Goal: Ask a question

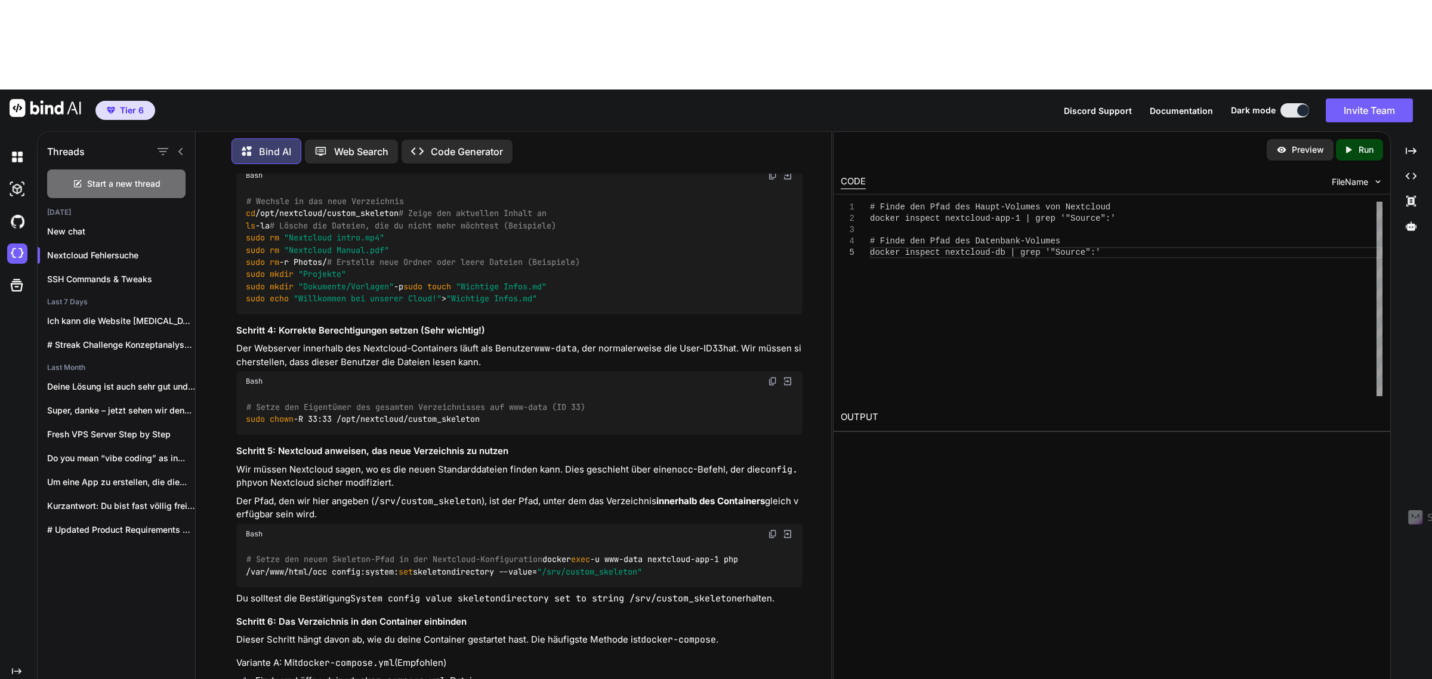
scroll to position [8538, 0]
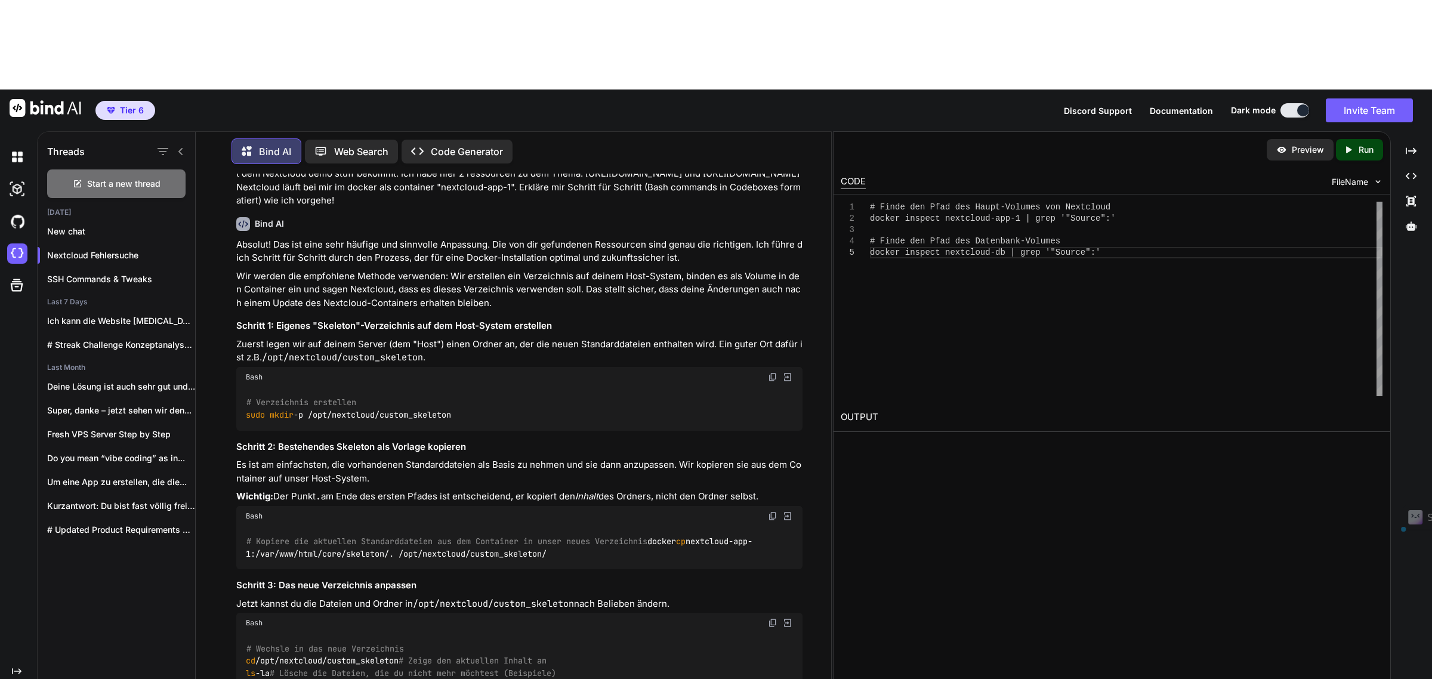
drag, startPoint x: 759, startPoint y: 437, endPoint x: 239, endPoint y: 437, distance: 519.6
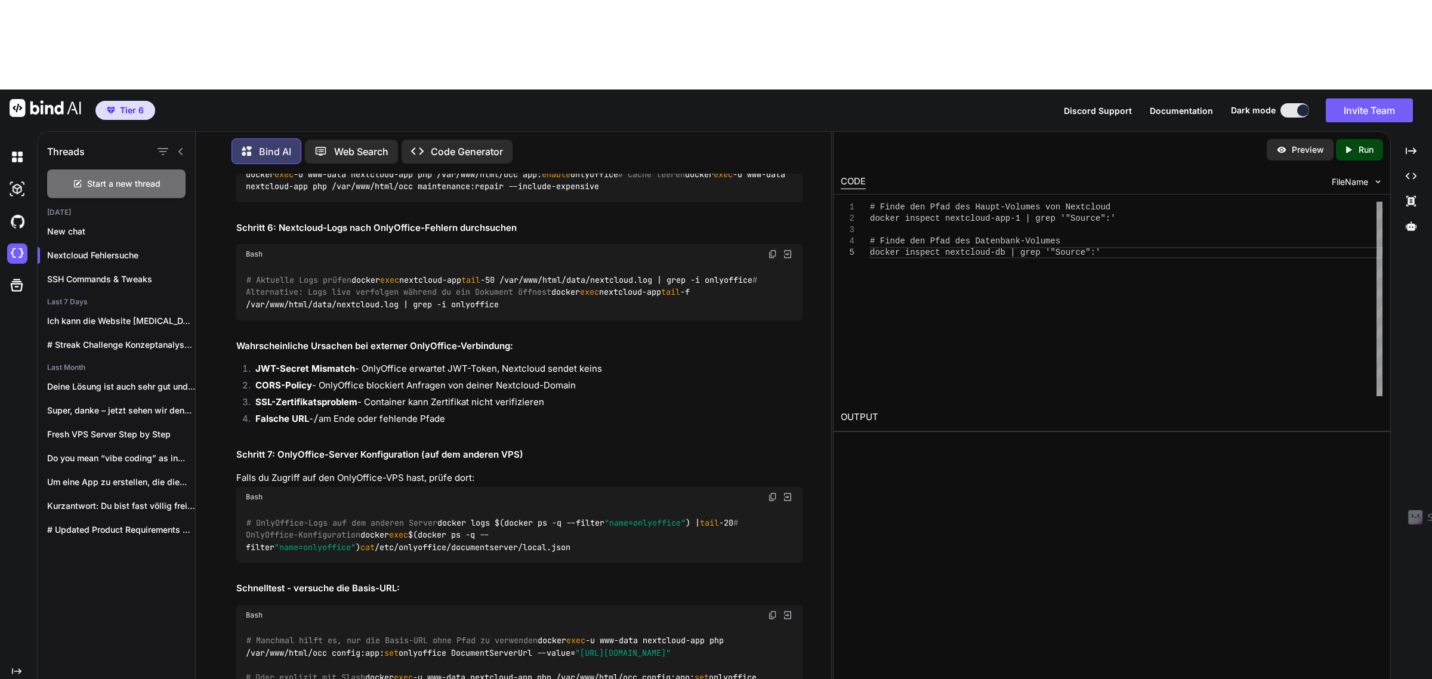
scroll to position [7420, 0]
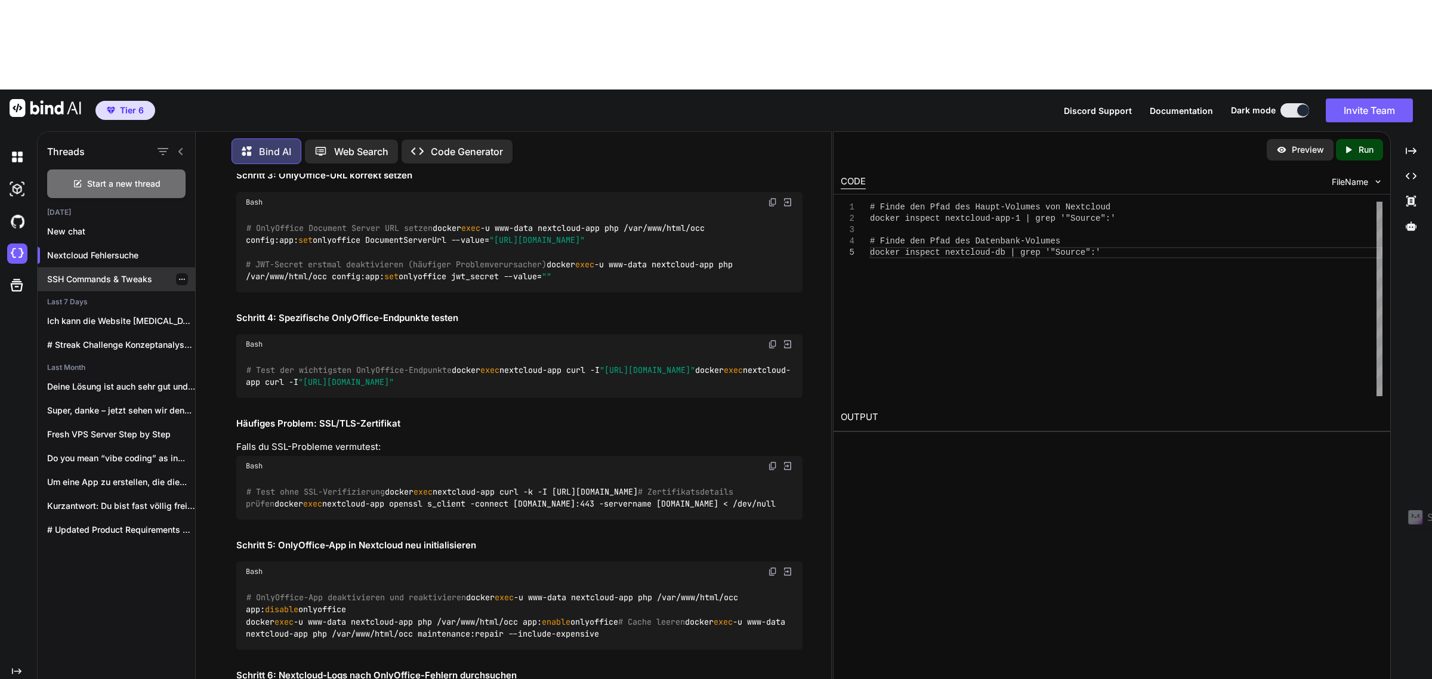
click at [84, 267] on div "SSH Commands & Tweaks" at bounding box center [116, 279] width 157 height 24
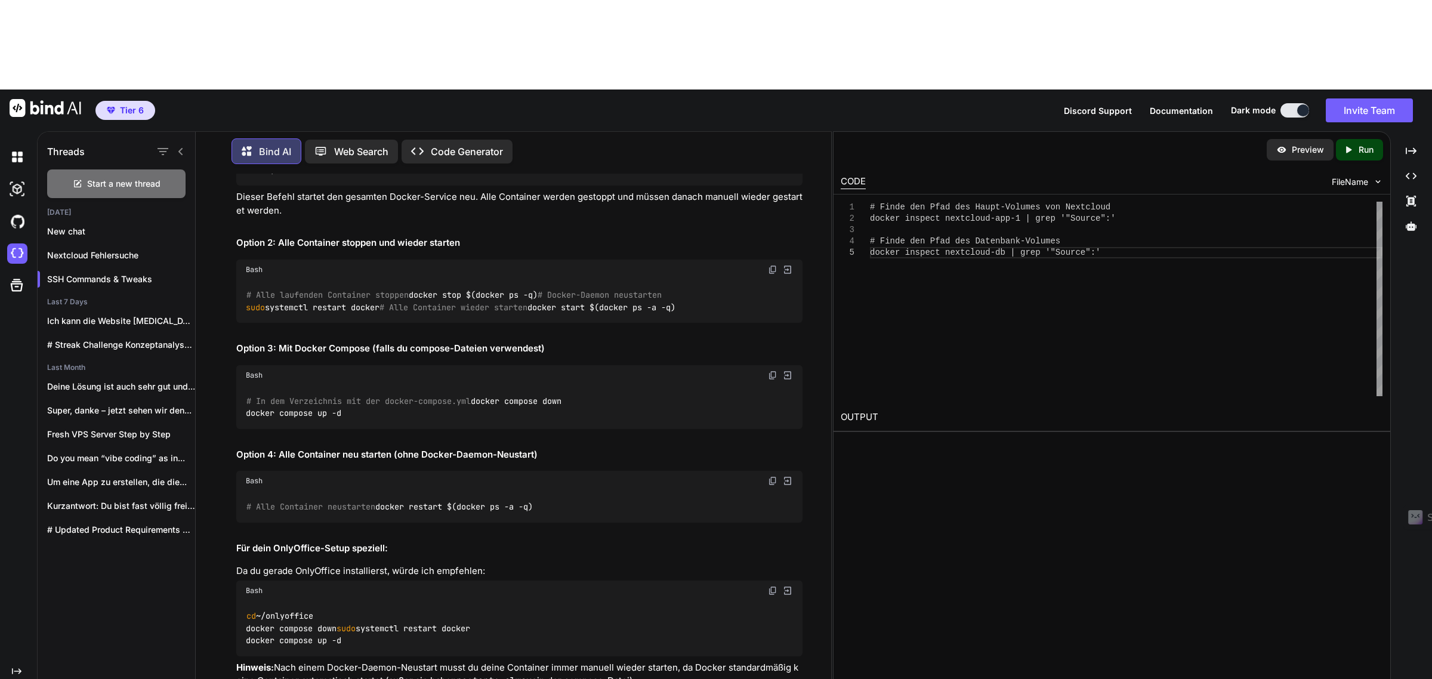
scroll to position [3268, 0]
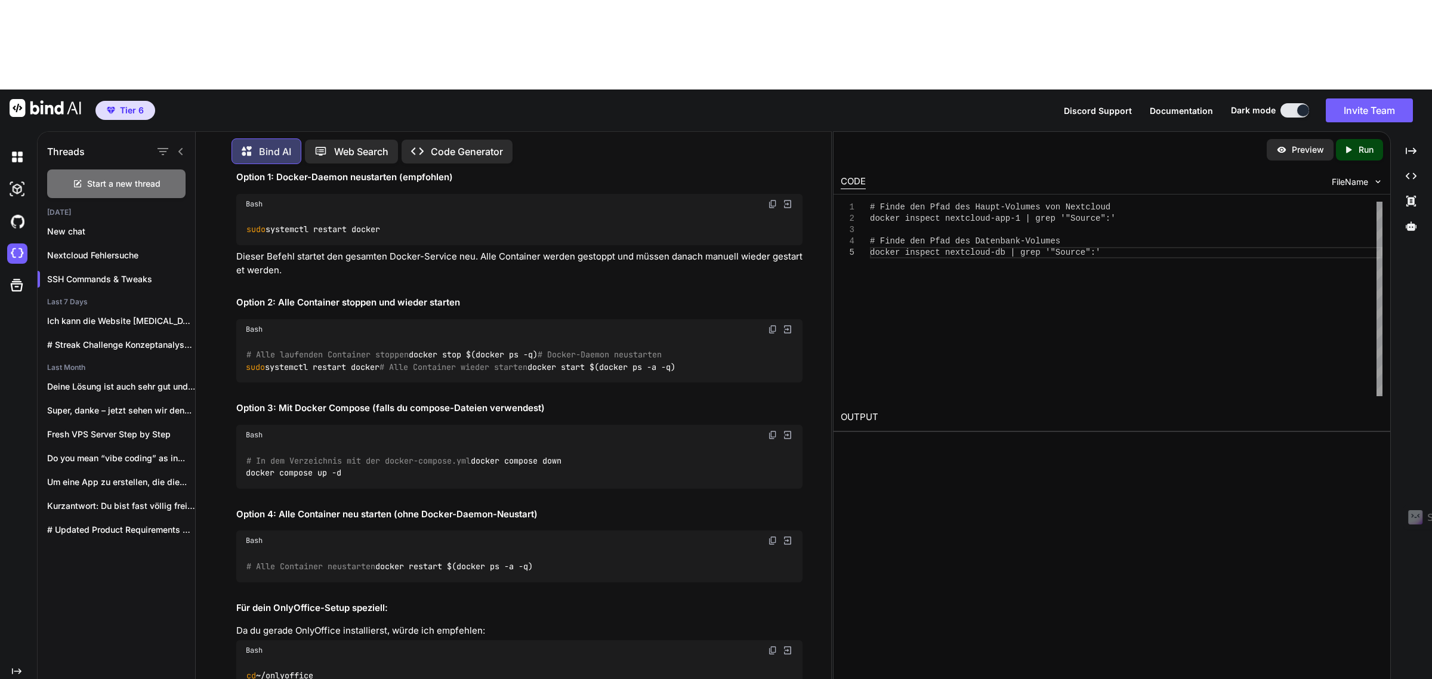
click at [771, 209] on img at bounding box center [773, 204] width 10 height 10
drag, startPoint x: 401, startPoint y: 449, endPoint x: 246, endPoint y: 452, distance: 154.6
click at [246, 383] on div "# Alle laufenden Container stoppen docker stop $(docker ps -q) # Docker-Daemon …" at bounding box center [519, 361] width 567 height 44
copy code "docker start $(docker ps -a -q)"
click at [100, 249] on p "Nextcloud Fehlersuche" at bounding box center [121, 255] width 148 height 12
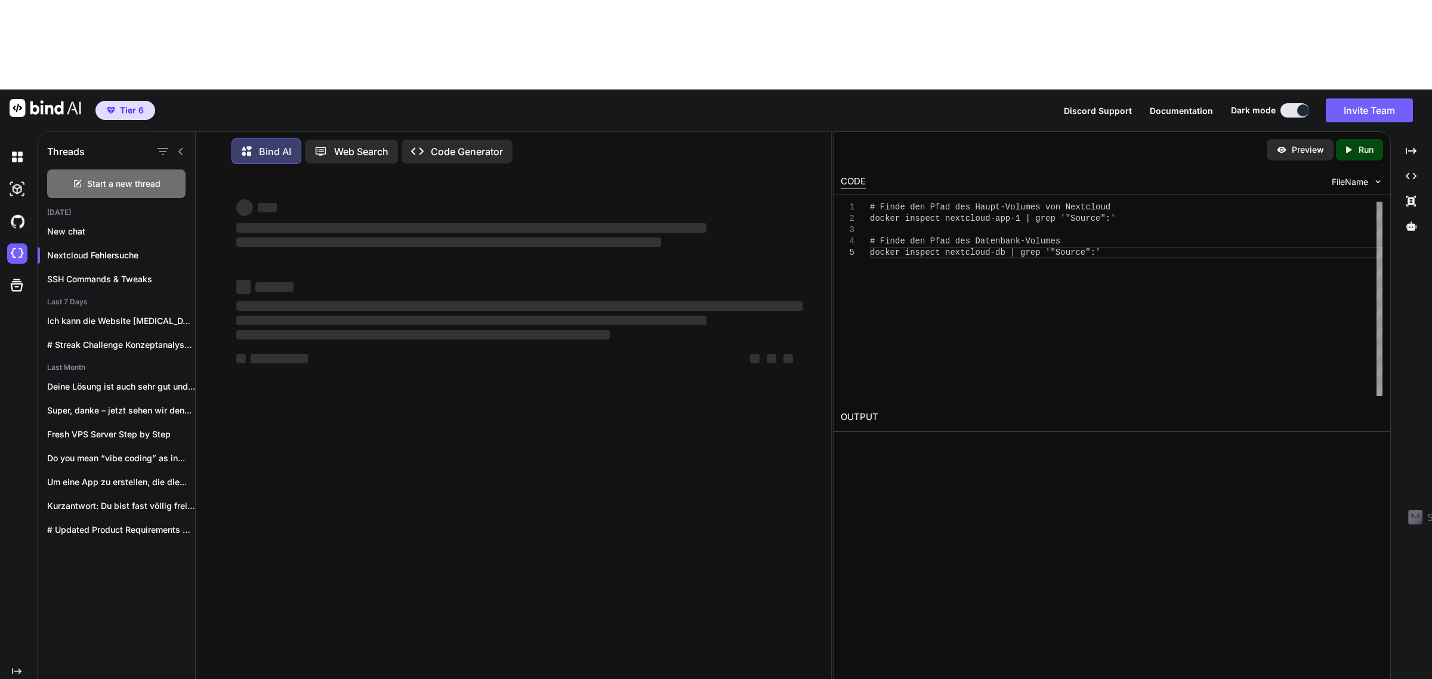
scroll to position [0, 0]
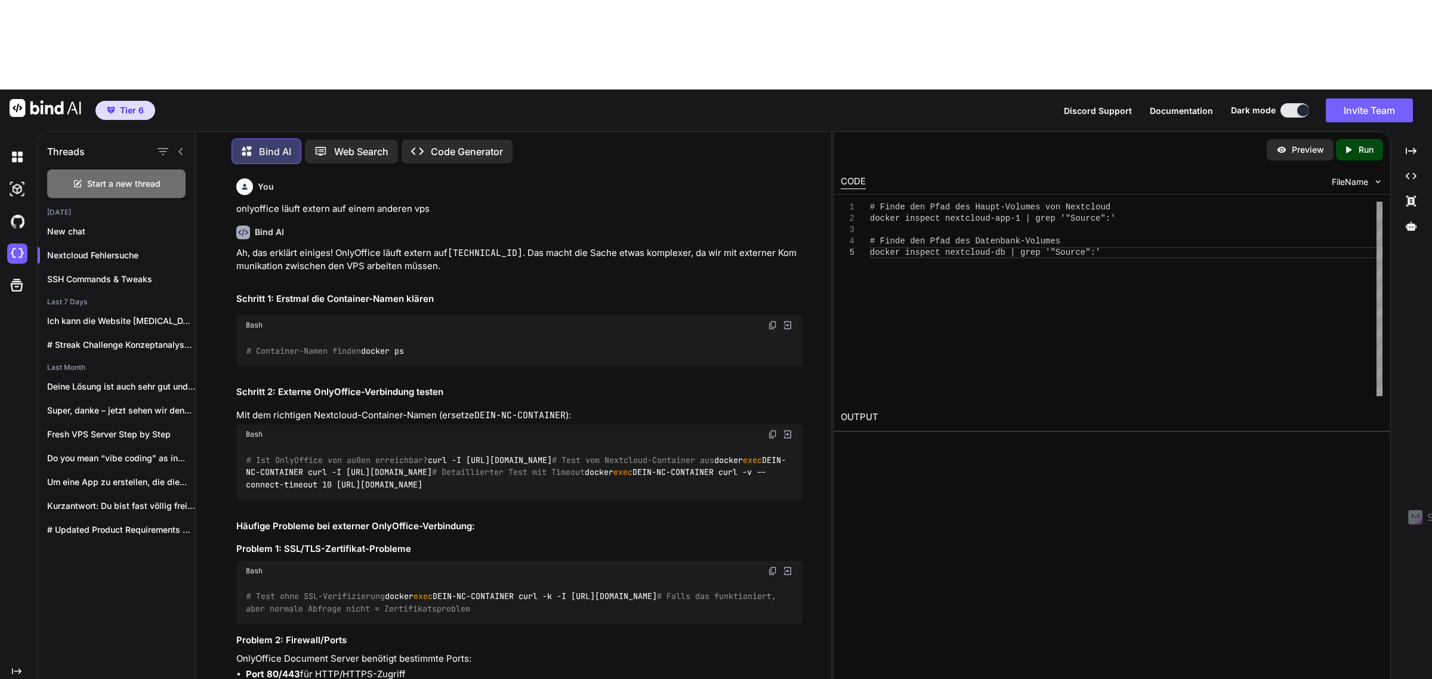
paste textarea "Fehler beim Anschließen (cURL error 6: Could not resolve host: [DOMAIN_NAME] (s…"
drag, startPoint x: 452, startPoint y: 396, endPoint x: 243, endPoint y: 397, distance: 208.8
click at [243, 444] on div "# Ist OnlyOffice von außen erreichbar? curl -I [URL][DOMAIN_NAME] # Test vom Ne…" at bounding box center [519, 471] width 567 height 55
copy code "curl -I [URL][DOMAIN_NAME]"
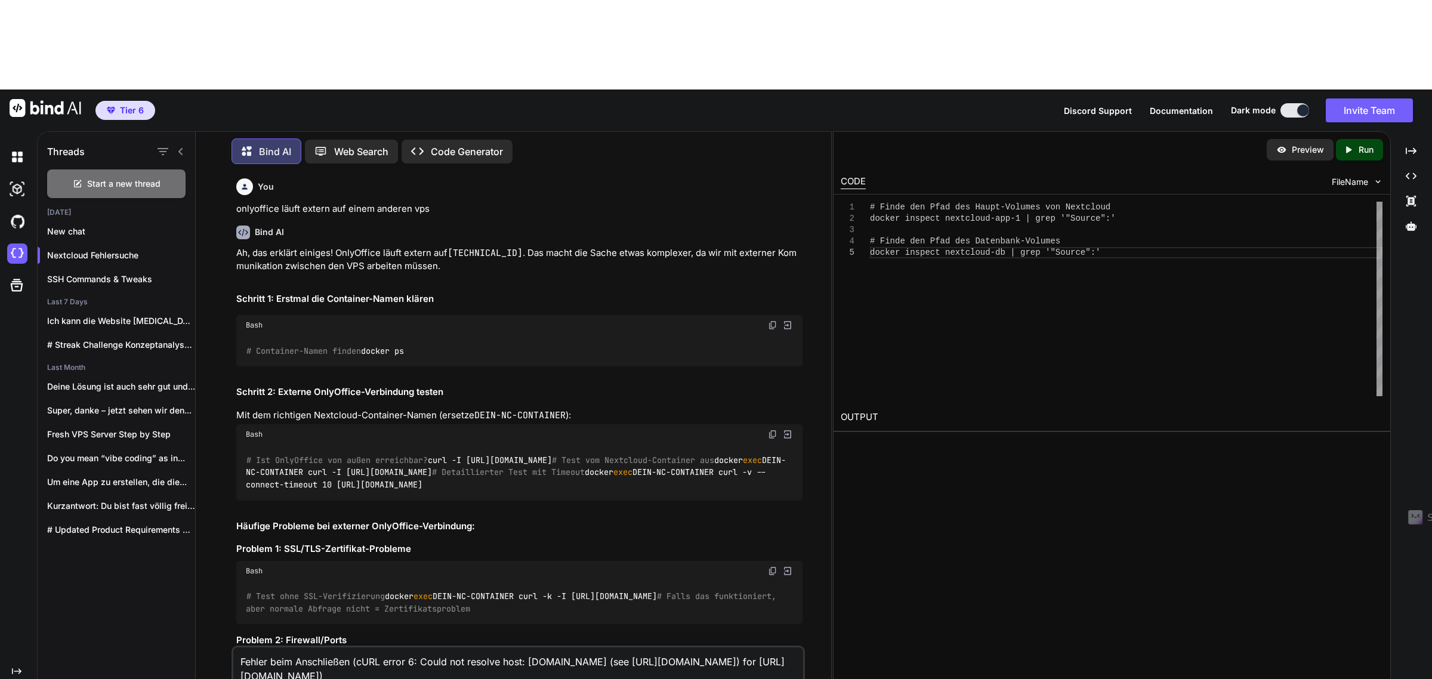
click at [237, 647] on textarea "Fehler beim Anschließen (cURL error 6: Could not resolve host: [DOMAIN_NAME] (s…" at bounding box center [518, 672] width 570 height 50
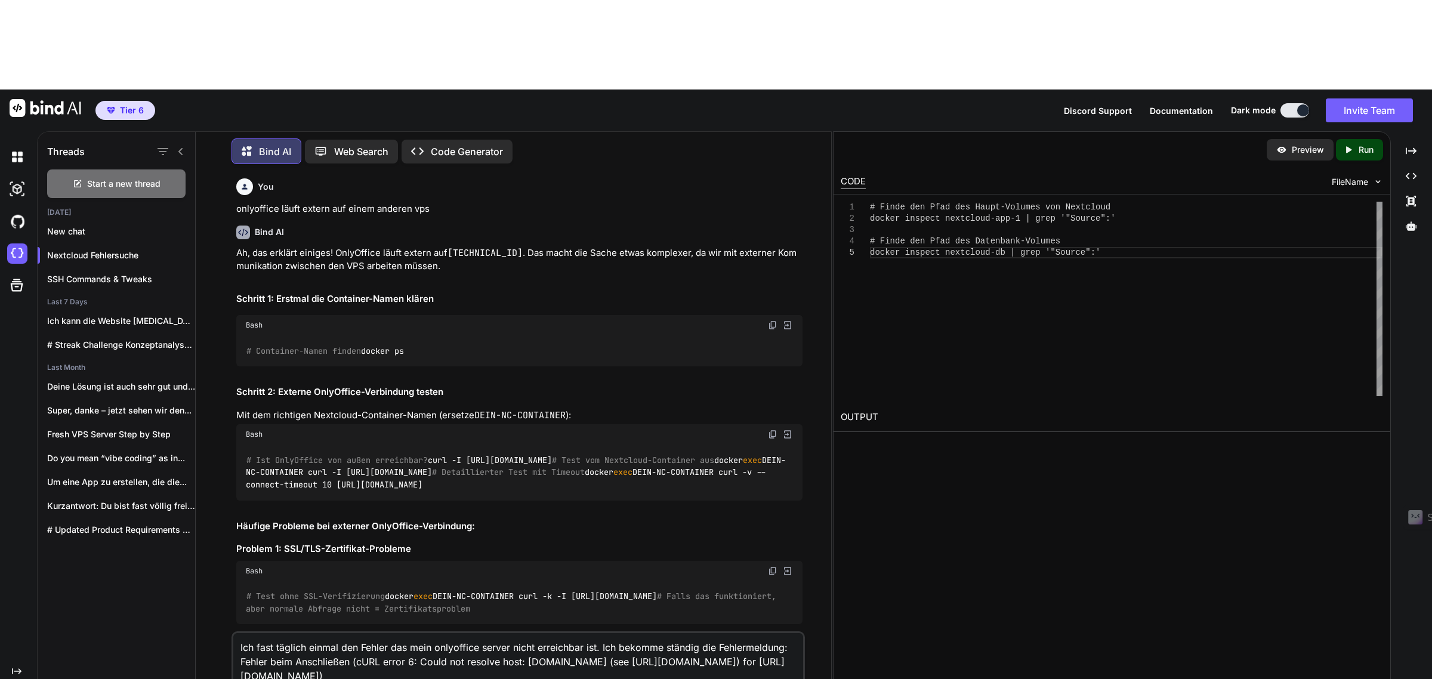
click at [715, 633] on textarea "Ich fast täglich einmal den Fehler das mein onlyoffice server nicht erreichbar …" at bounding box center [518, 665] width 570 height 64
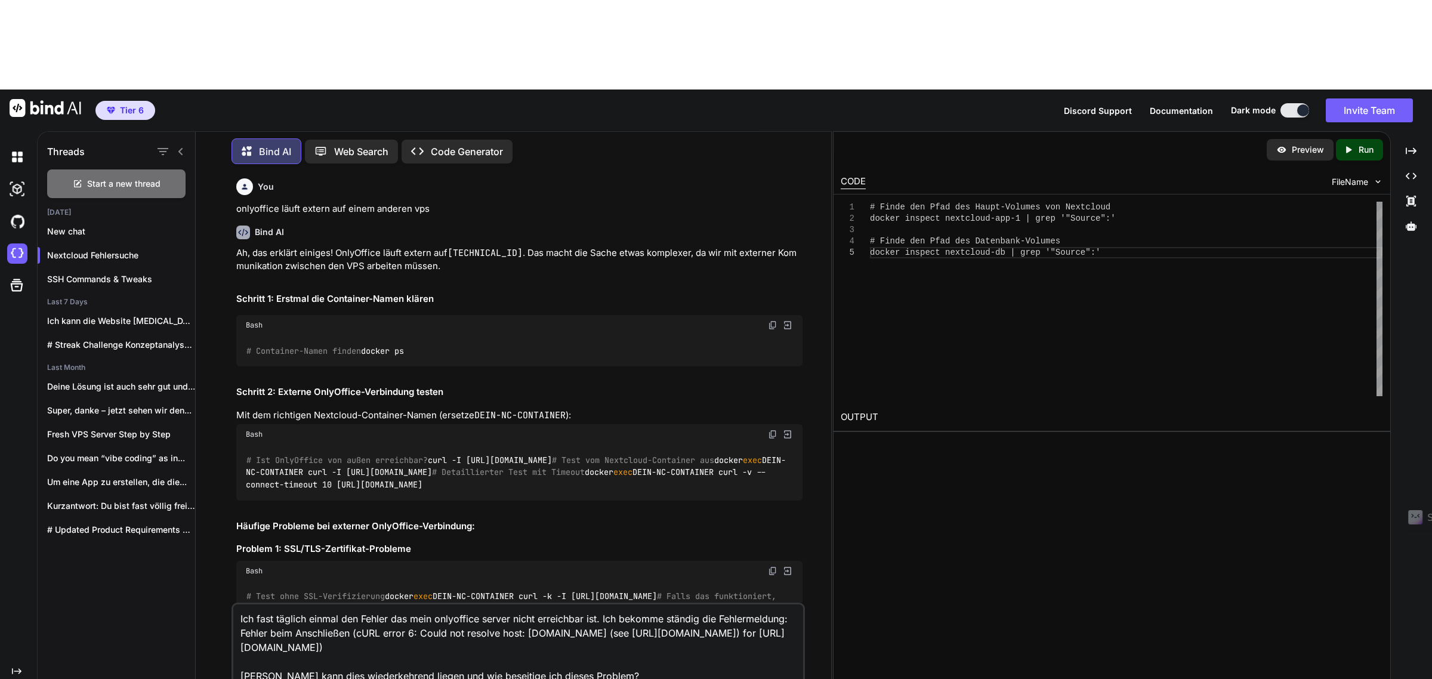
type textarea "Ich fast täglich einmal den Fehler das mein onlyoffice server nicht erreichbar …"
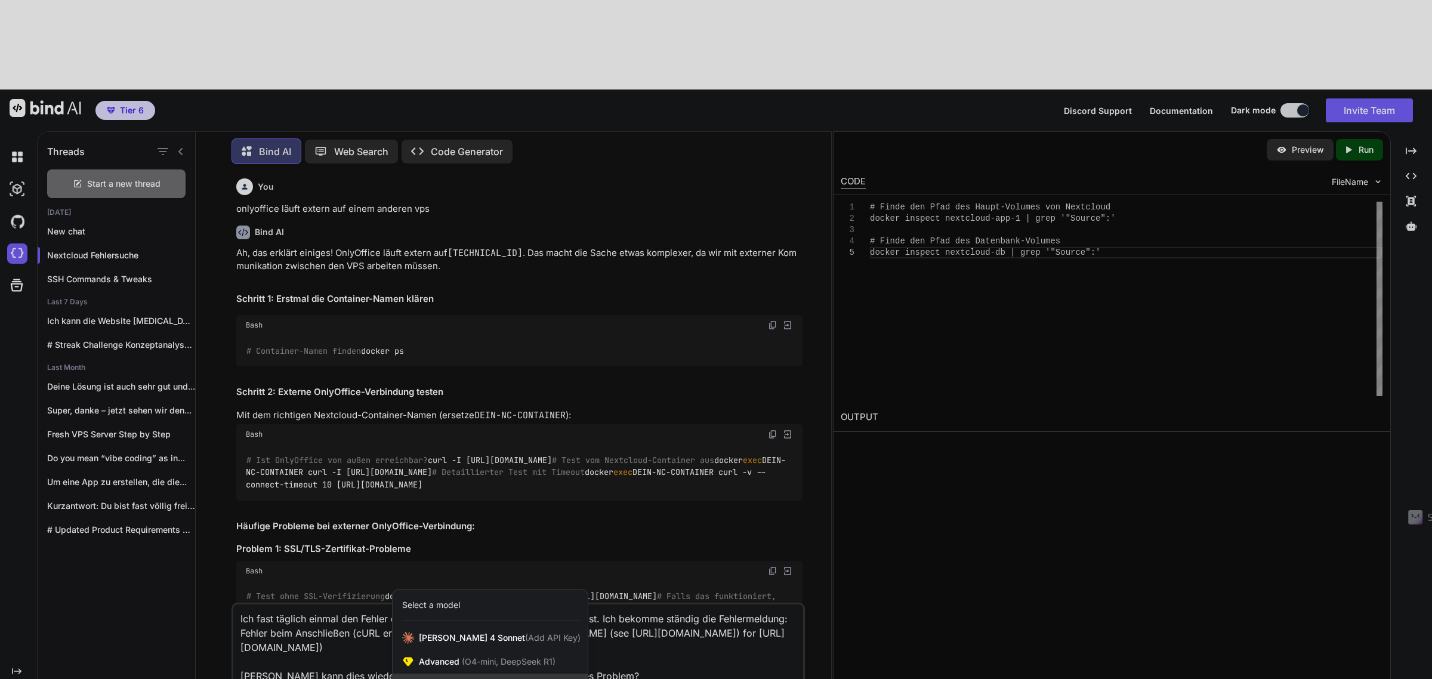
click at [440, 678] on span "(GPT-5 thinking, Gemini 2.5 Pro)" at bounding box center [502, 685] width 128 height 10
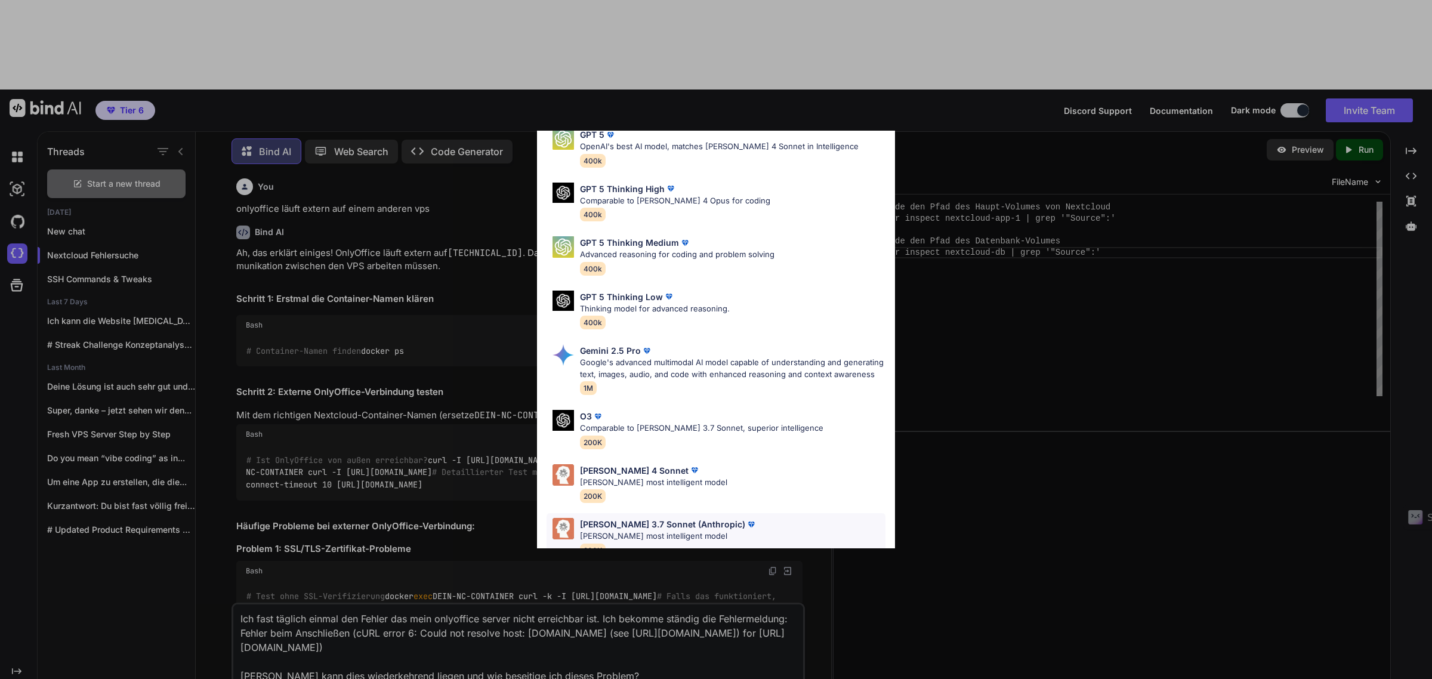
scroll to position [75, 0]
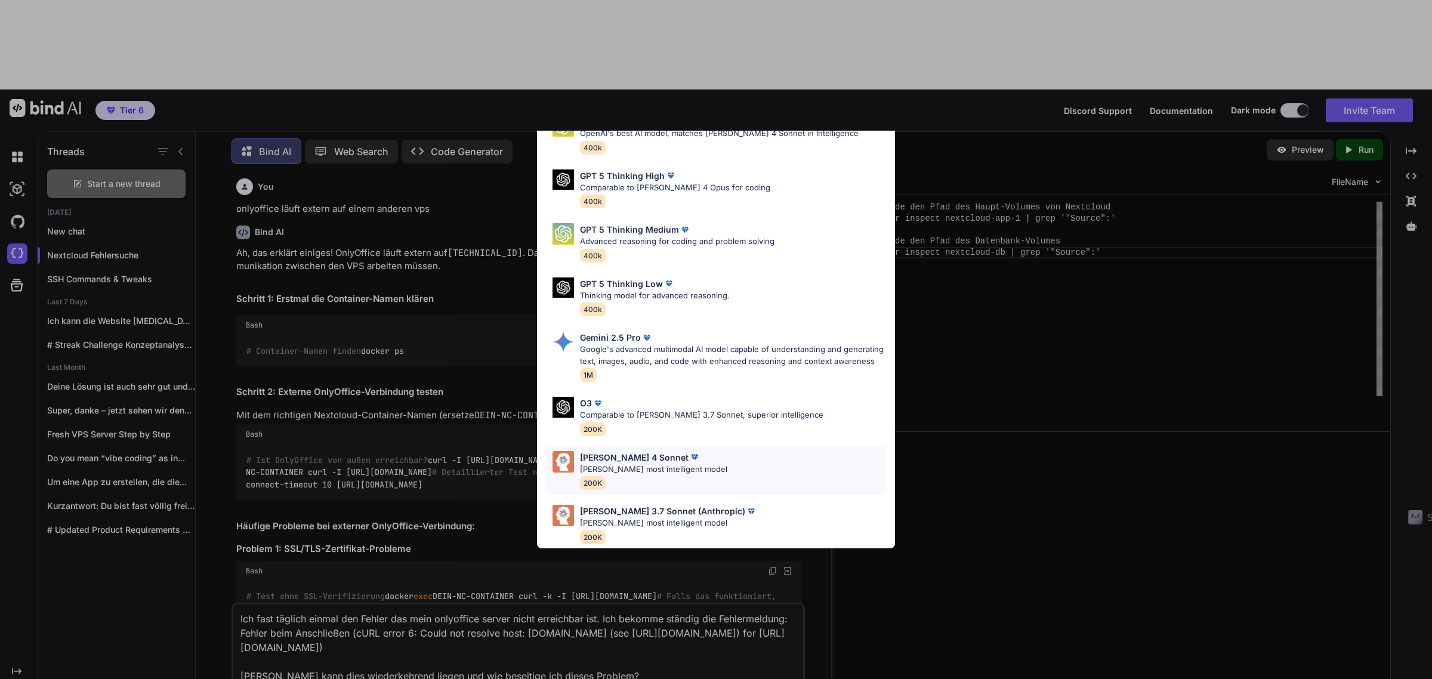
click at [663, 462] on div "[PERSON_NAME] 4 Sonnet" at bounding box center [653, 457] width 147 height 13
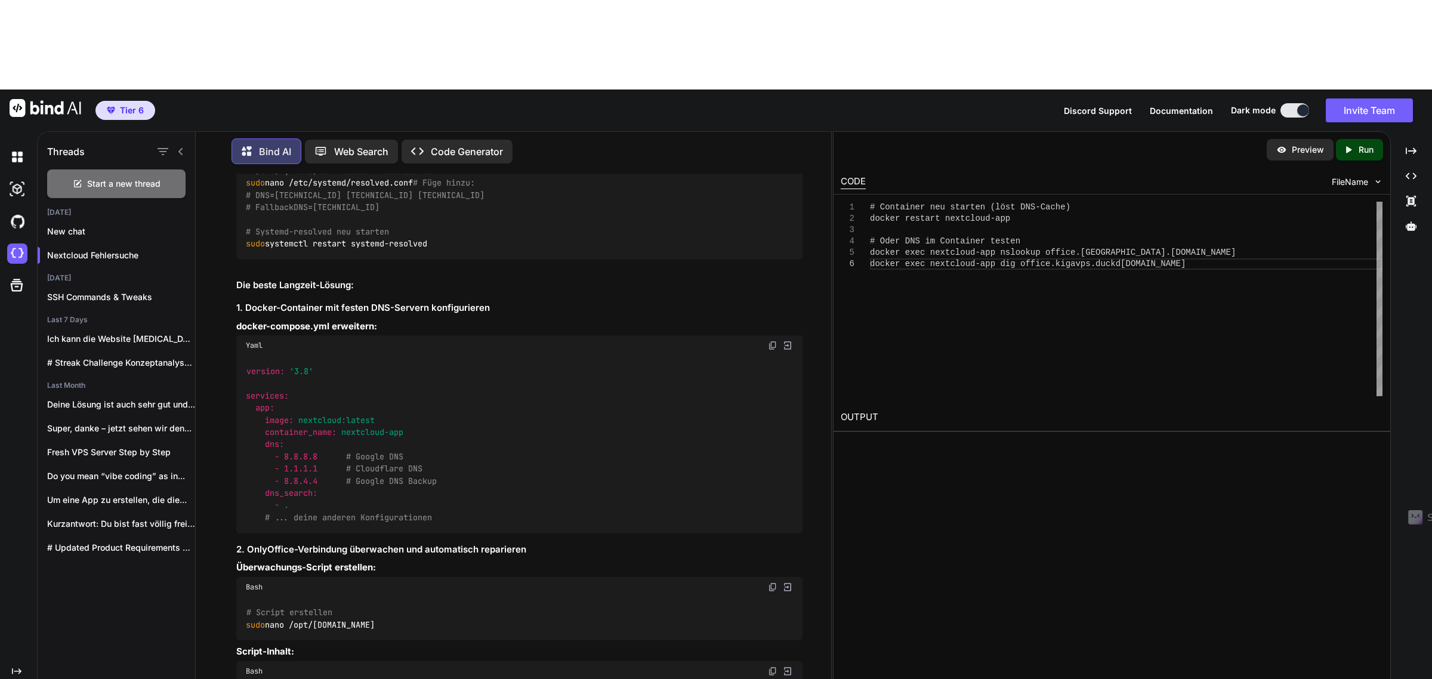
scroll to position [10433, 0]
